Goal: Navigation & Orientation: Find specific page/section

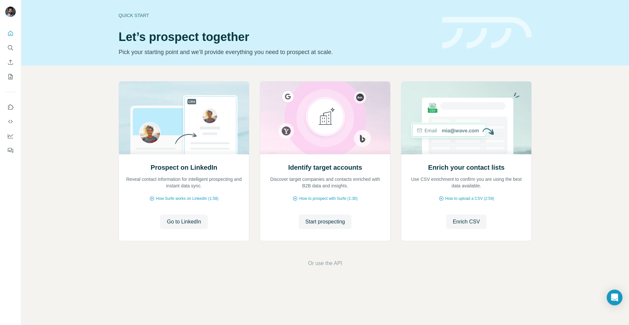
click at [95, 166] on div "Prospect on LinkedIn Reveal contact information for intelligent prospecting and…" at bounding box center [325, 175] width 608 height 218
click at [101, 165] on div "Prospect on LinkedIn Reveal contact information for intelligent prospecting and…" at bounding box center [325, 175] width 608 height 218
click at [91, 223] on div "Prospect on LinkedIn Reveal contact information for intelligent prospecting and…" at bounding box center [325, 175] width 608 height 218
click at [131, 231] on div "Prospect on LinkedIn Reveal contact information for intelligent prospecting and…" at bounding box center [184, 197] width 130 height 87
click at [87, 158] on div "Prospect on LinkedIn Reveal contact information for intelligent prospecting and…" at bounding box center [325, 175] width 608 height 218
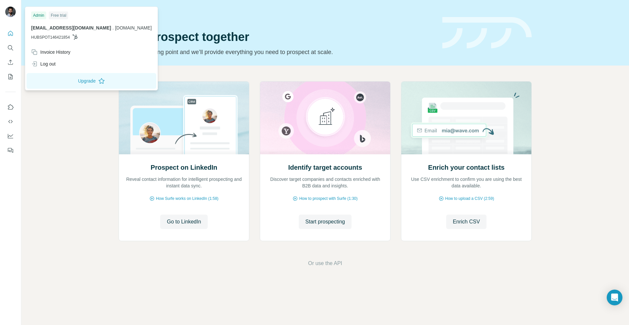
click at [9, 14] on img at bounding box center [10, 12] width 10 height 10
click at [10, 135] on icon "Dashboard" at bounding box center [10, 136] width 7 height 7
